Goal: Use online tool/utility: Utilize a website feature to perform a specific function

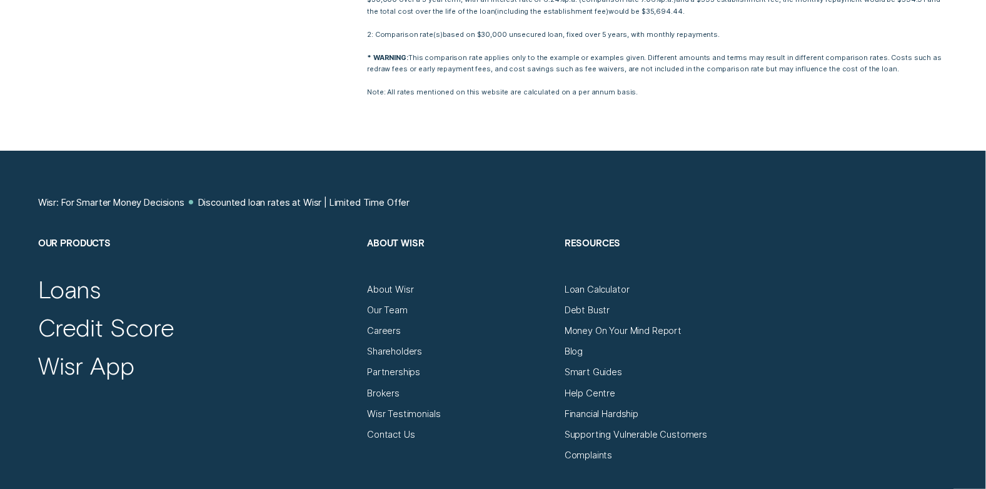
scroll to position [2501, 0]
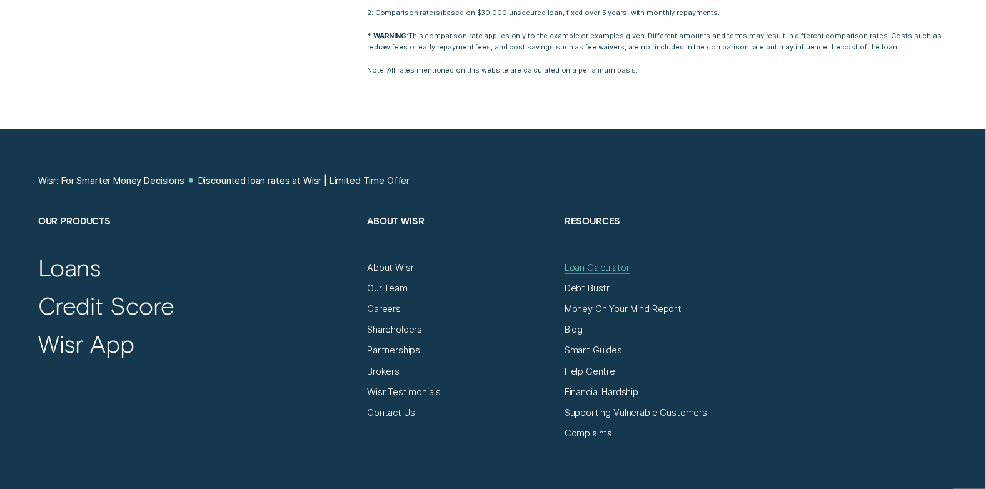
click at [601, 266] on div "Loan Calculator" at bounding box center [597, 267] width 65 height 11
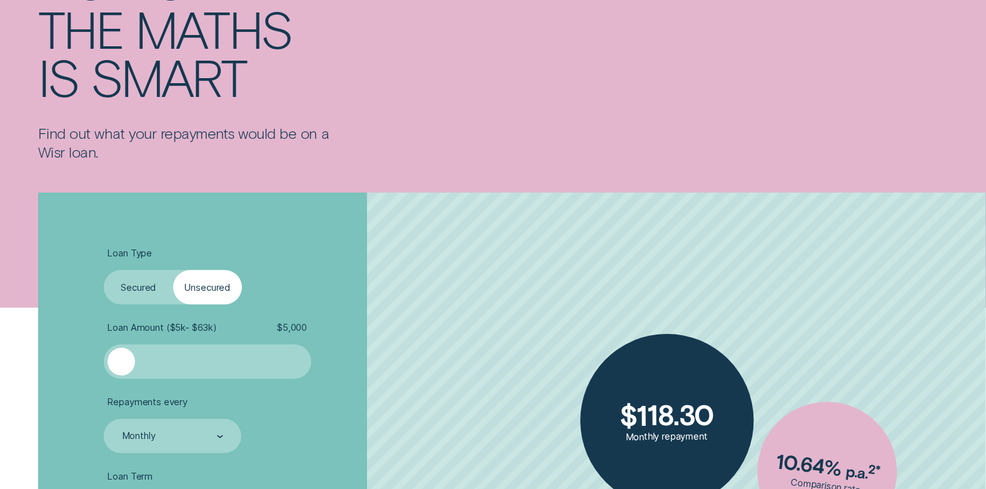
scroll to position [188, 0]
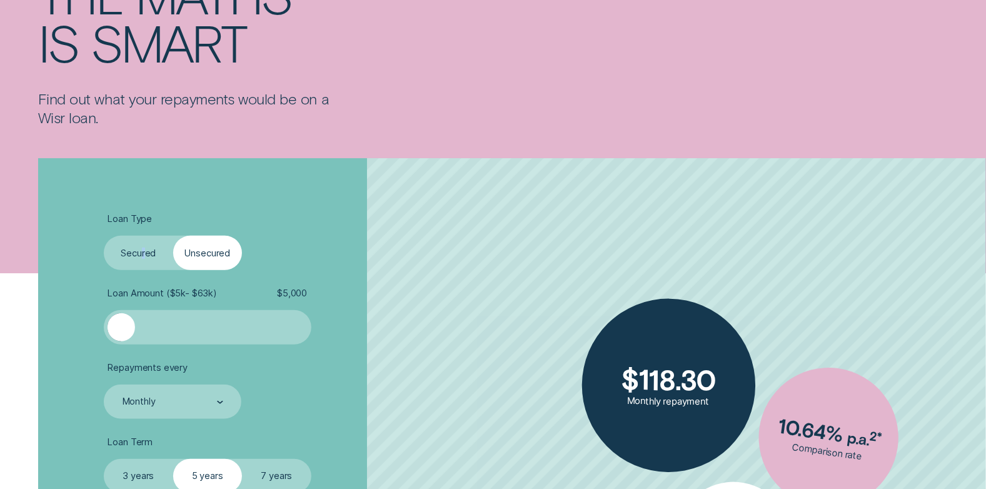
click at [144, 253] on label "Secured" at bounding box center [138, 253] width 69 height 34
drag, startPoint x: 144, startPoint y: 253, endPoint x: 123, endPoint y: 251, distance: 21.3
click at [122, 251] on label "Secured" at bounding box center [138, 253] width 69 height 34
click at [104, 236] on input "Secured" at bounding box center [104, 236] width 0 height 0
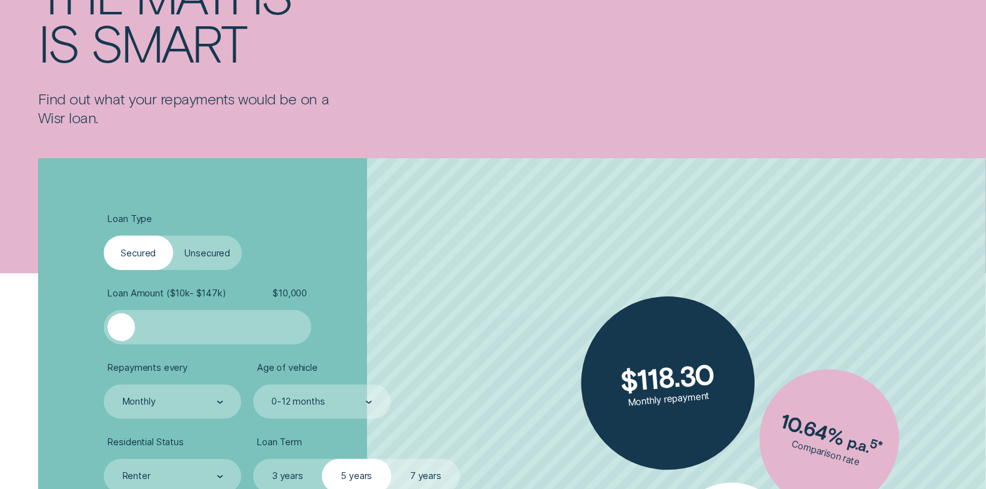
click at [198, 254] on label "Unsecured" at bounding box center [207, 253] width 69 height 34
click at [173, 236] on input "Unsecured" at bounding box center [173, 236] width 0 height 0
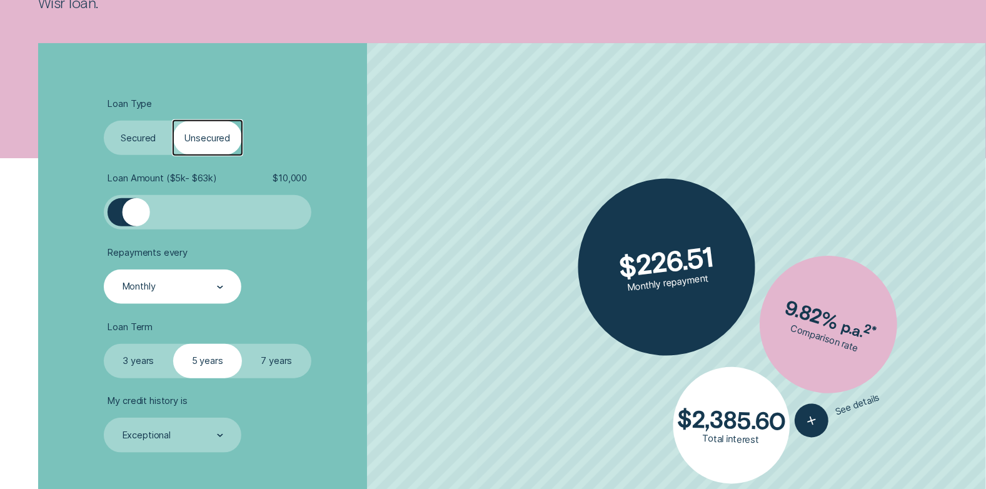
scroll to position [312, 0]
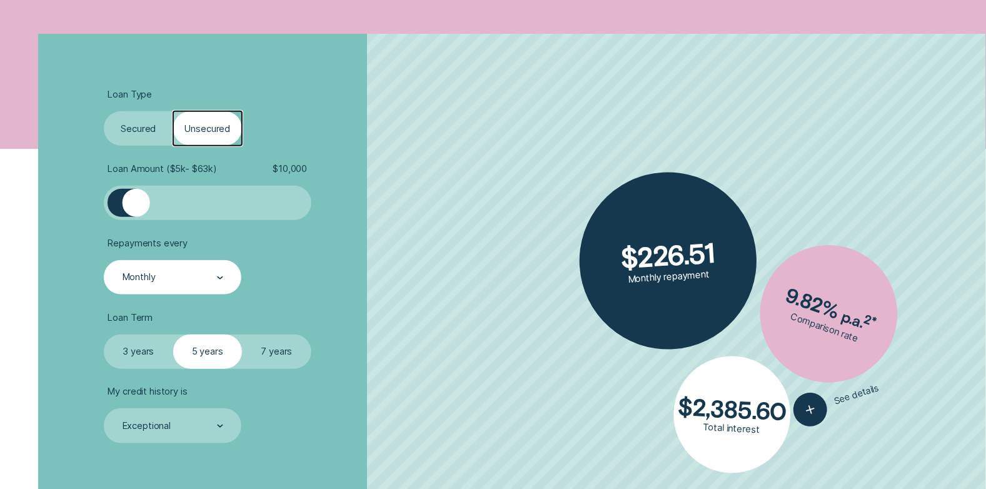
click at [163, 271] on div "Monthly" at bounding box center [172, 277] width 102 height 13
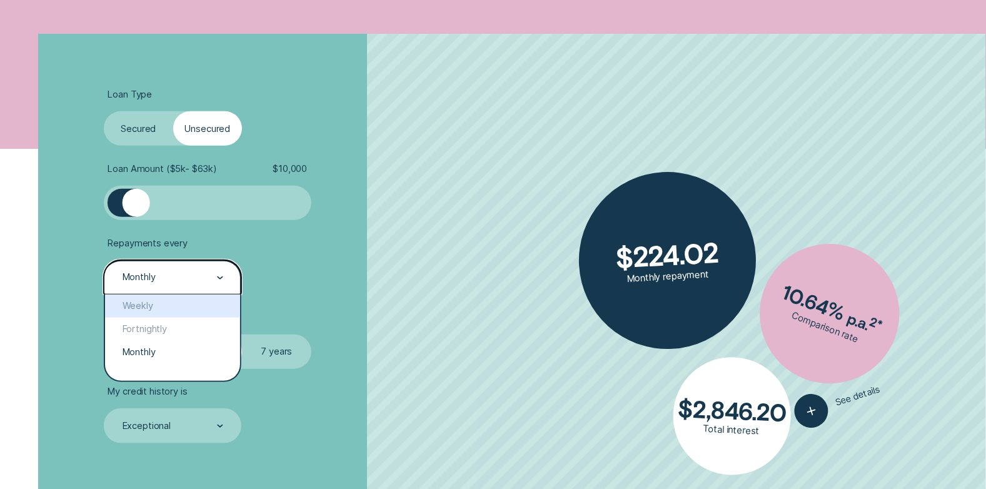
click at [141, 305] on div "Weekly" at bounding box center [172, 306] width 135 height 23
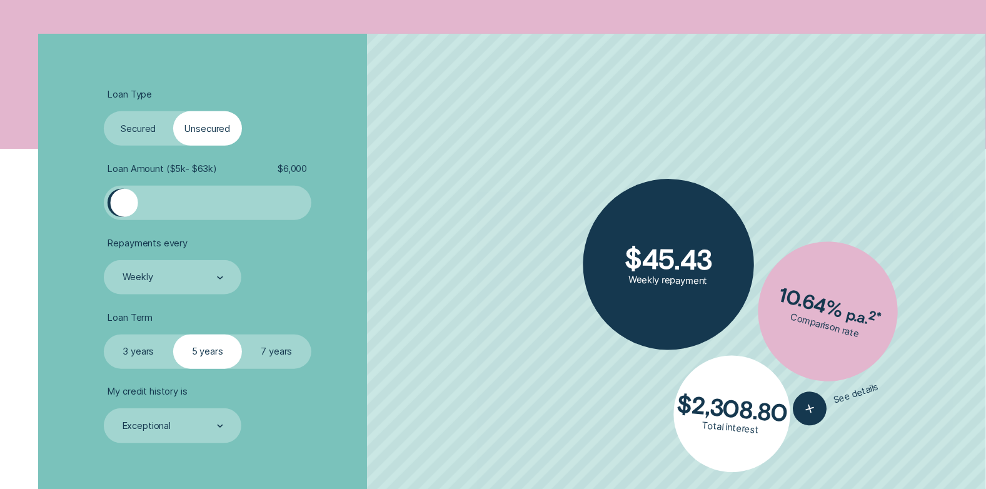
drag, startPoint x: 148, startPoint y: 204, endPoint x: 124, endPoint y: 204, distance: 23.1
click at [124, 204] on div at bounding box center [124, 203] width 28 height 28
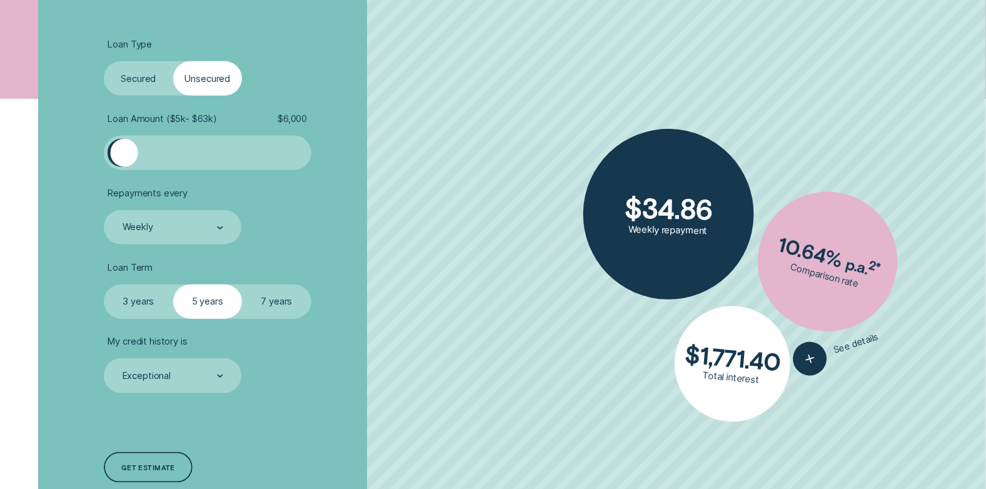
scroll to position [375, 0]
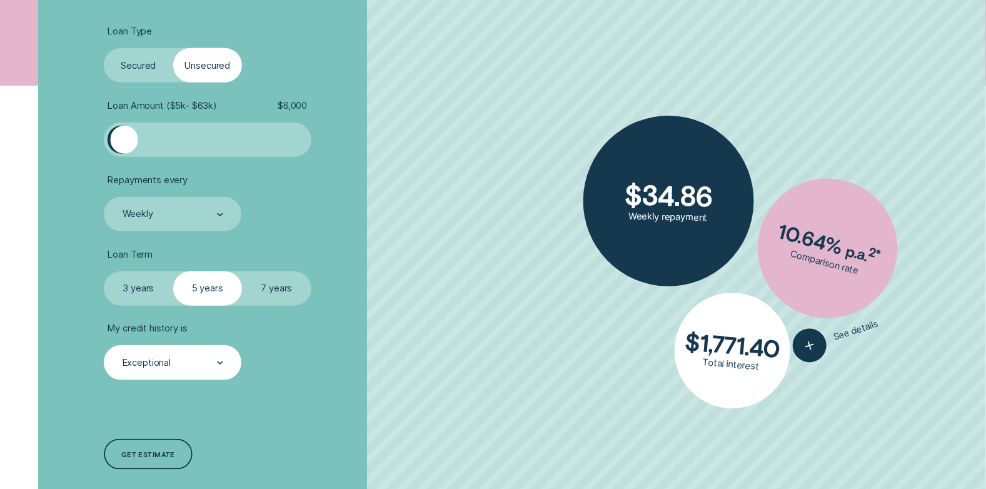
click at [142, 361] on div "Exceptional" at bounding box center [147, 363] width 48 height 11
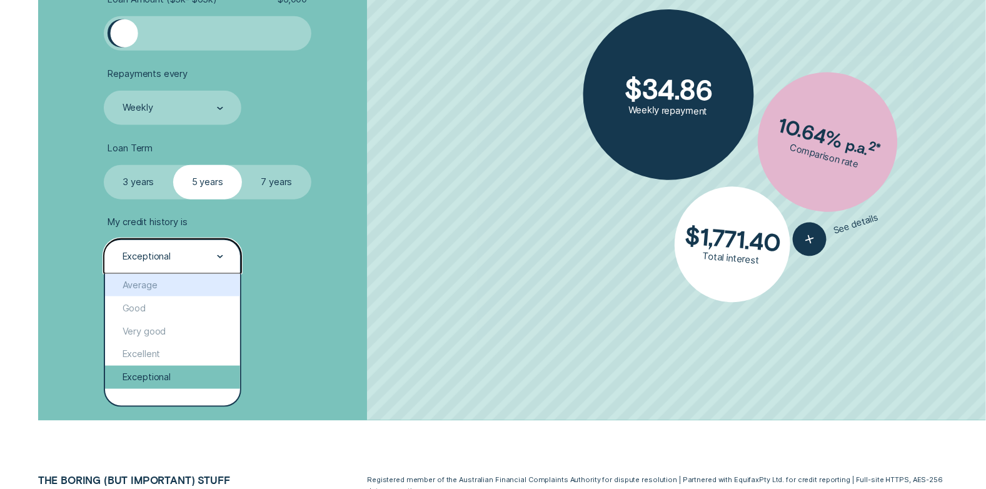
scroll to position [500, 0]
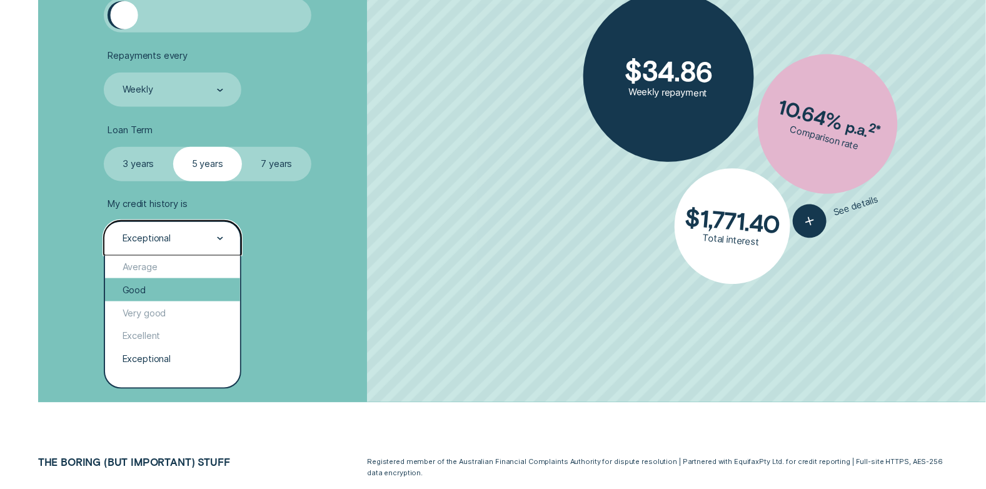
click at [149, 291] on div "Good" at bounding box center [172, 289] width 135 height 23
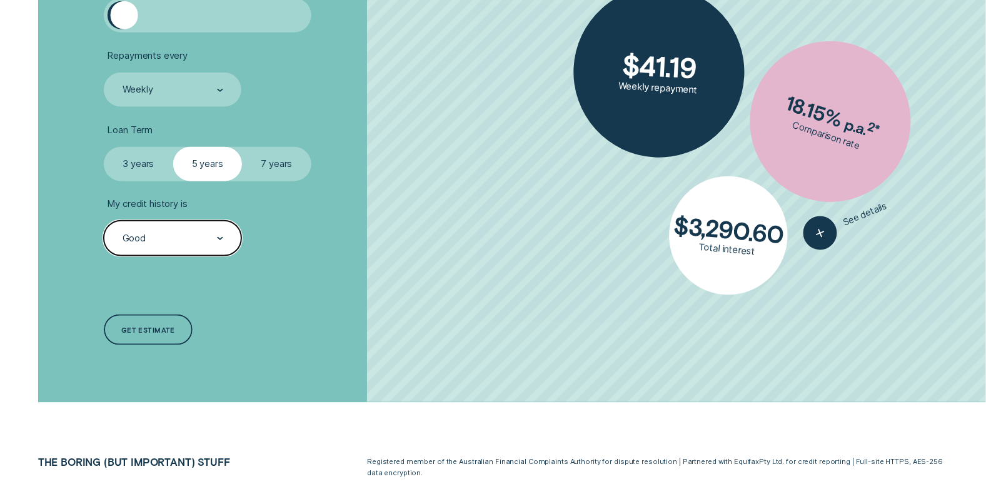
click at [139, 233] on div "Good" at bounding box center [134, 238] width 23 height 11
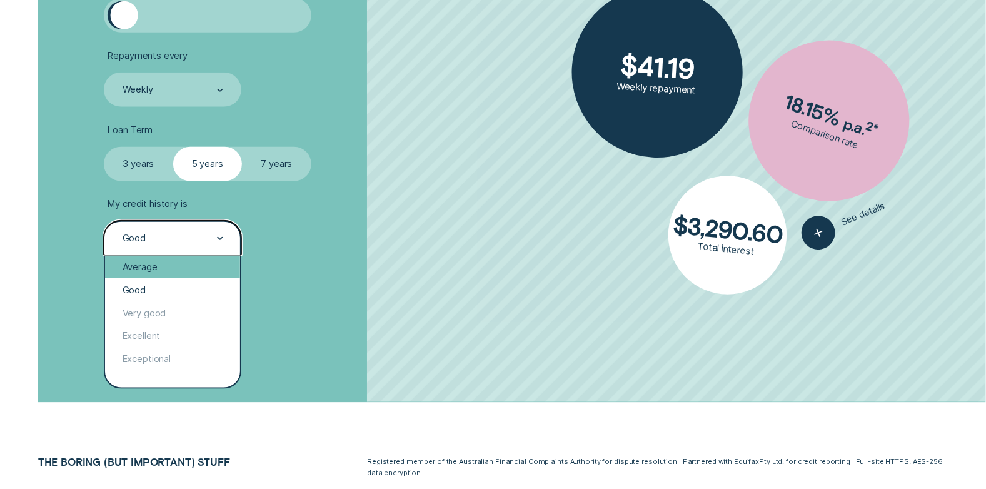
click at [137, 267] on div "Average" at bounding box center [172, 267] width 135 height 23
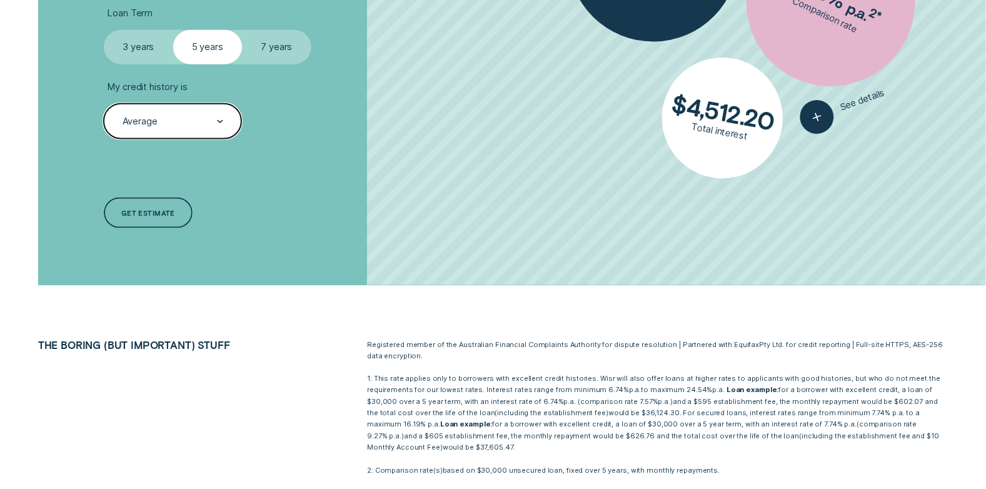
scroll to position [562, 0]
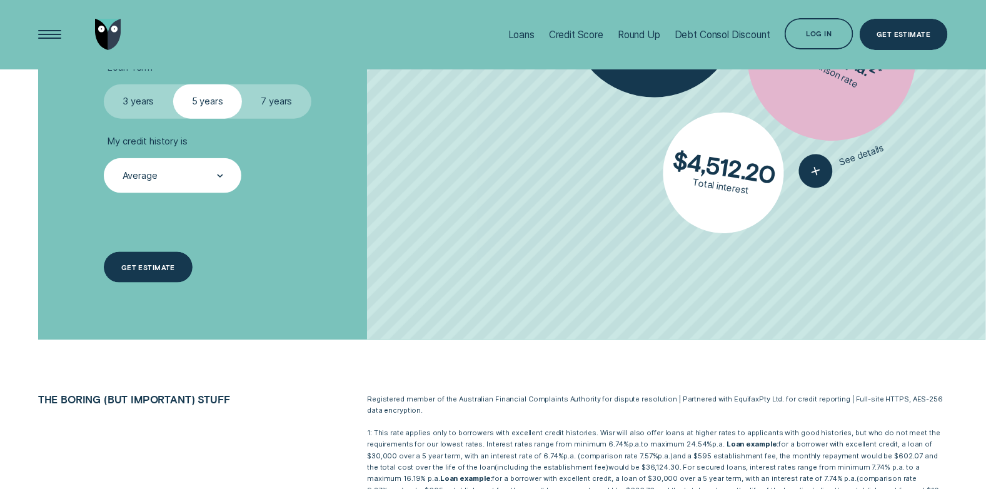
click at [140, 268] on div "Get estimate" at bounding box center [148, 268] width 54 height 6
